Goal: Navigation & Orientation: Go to known website

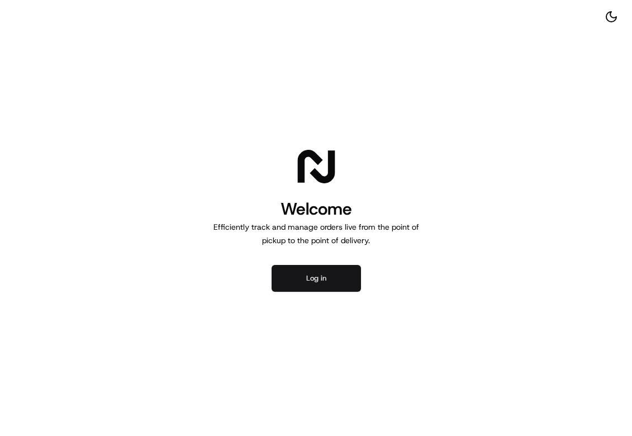
click at [341, 287] on button "Log in" at bounding box center [316, 278] width 89 height 27
